Goal: Task Accomplishment & Management: Complete application form

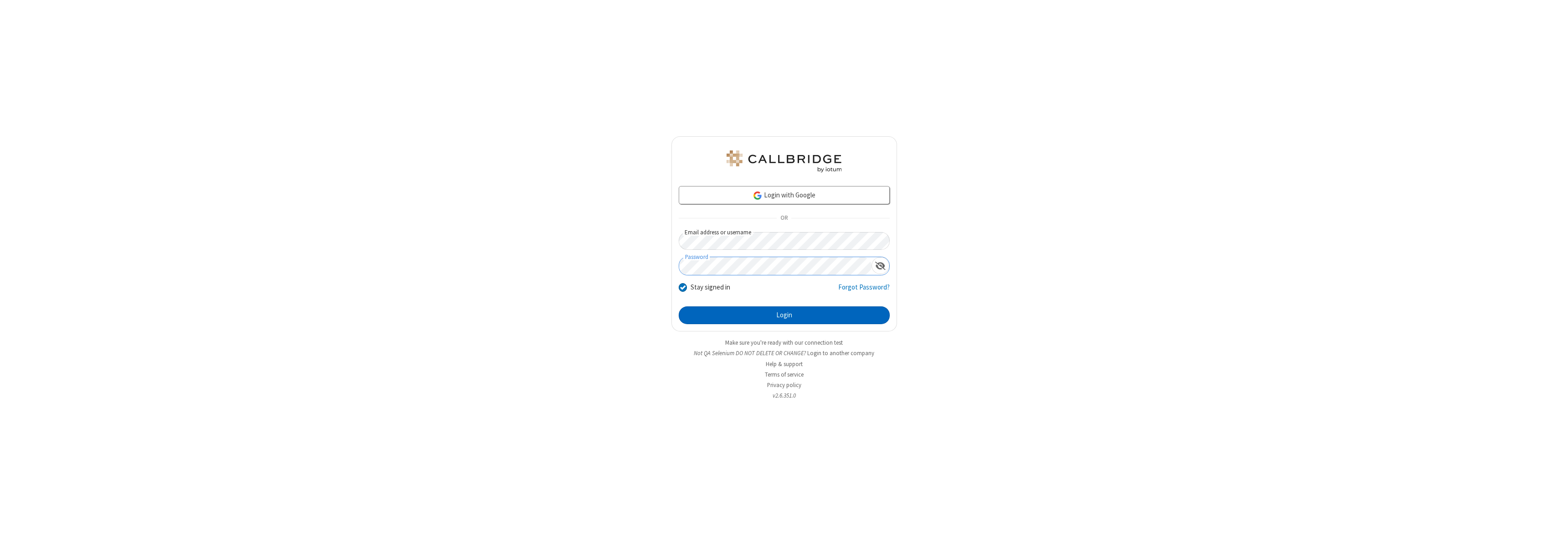
click at [784, 315] on button "Login" at bounding box center [784, 315] width 211 height 18
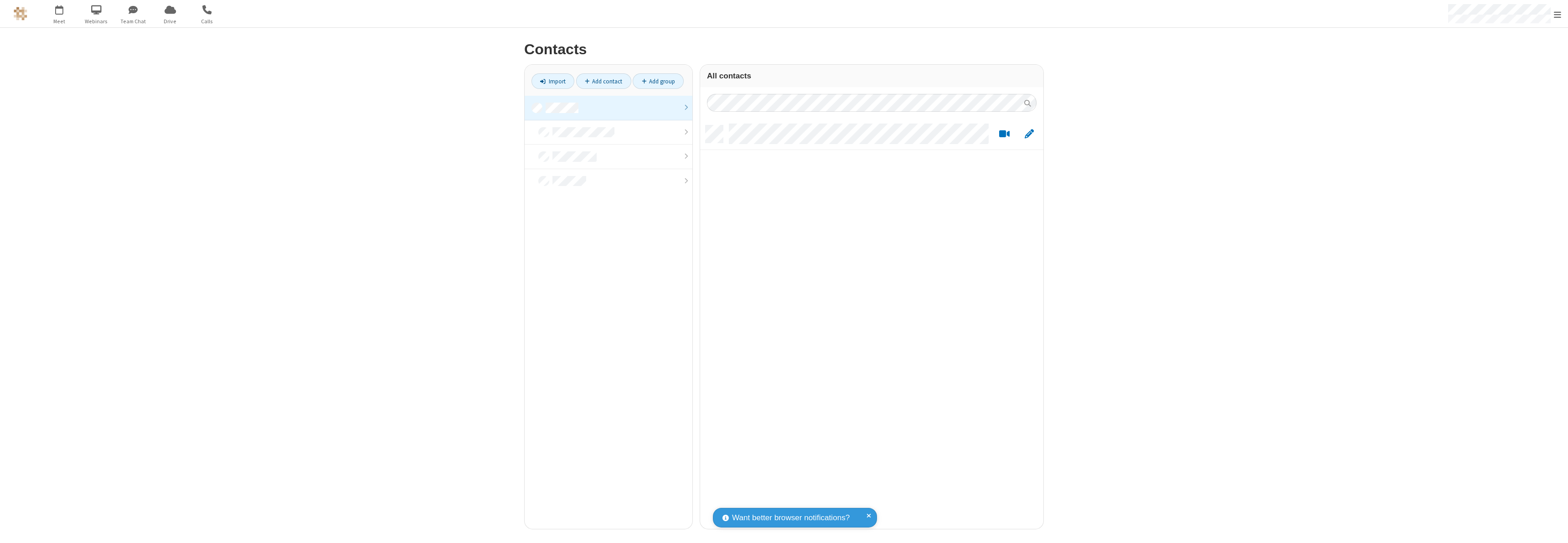
scroll to position [404, 337]
click at [609, 108] on link at bounding box center [609, 108] width 168 height 24
click at [603, 81] on link "Add contact" at bounding box center [604, 81] width 55 height 15
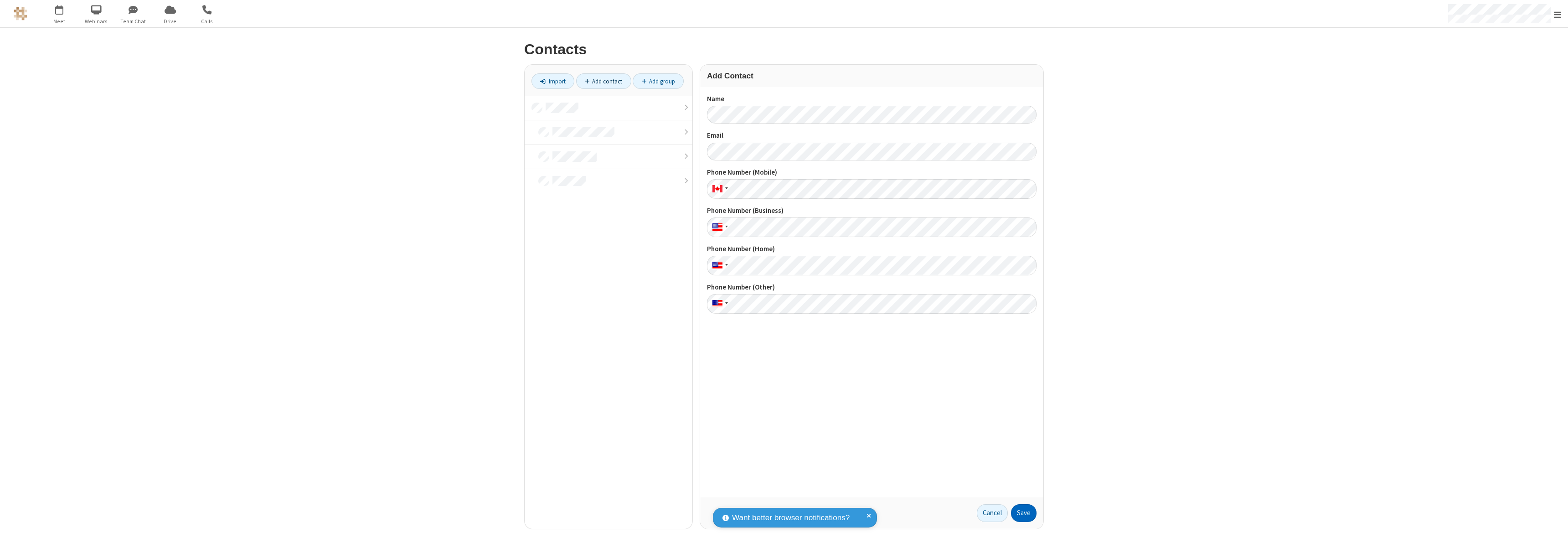
click at [1024, 513] on button "Save" at bounding box center [1024, 513] width 26 height 18
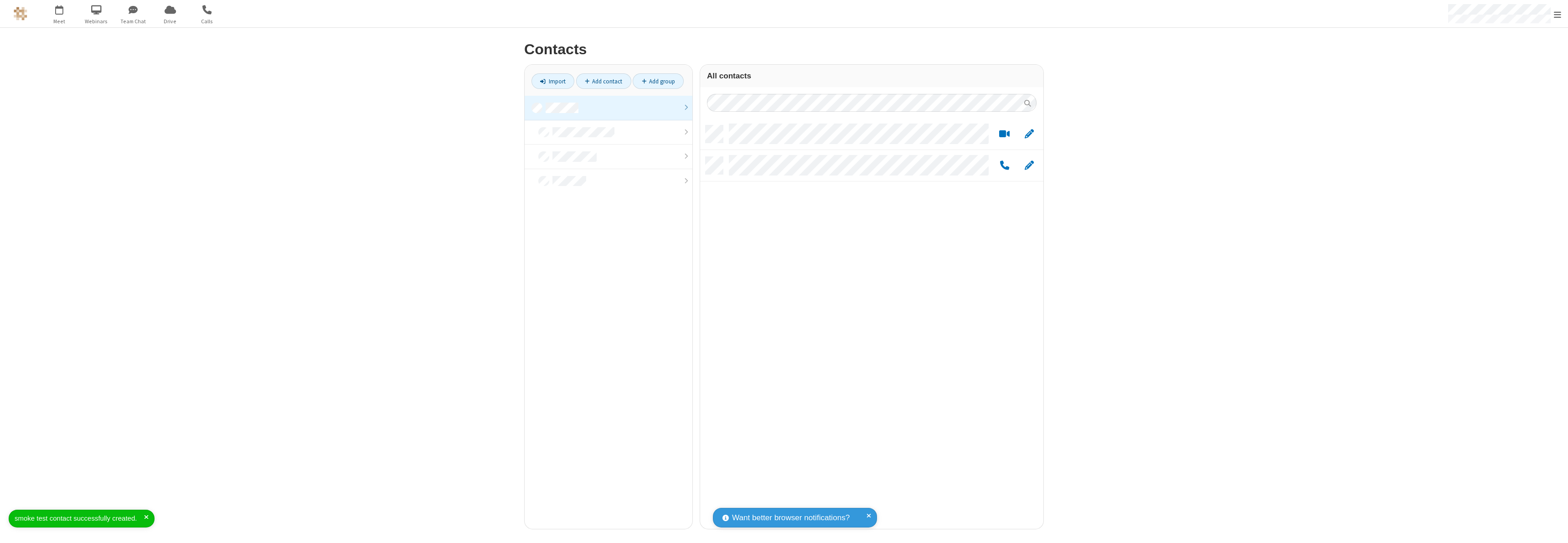
scroll to position [404, 337]
click at [603, 81] on link "Add contact" at bounding box center [604, 81] width 55 height 15
